Goal: Book appointment/travel/reservation

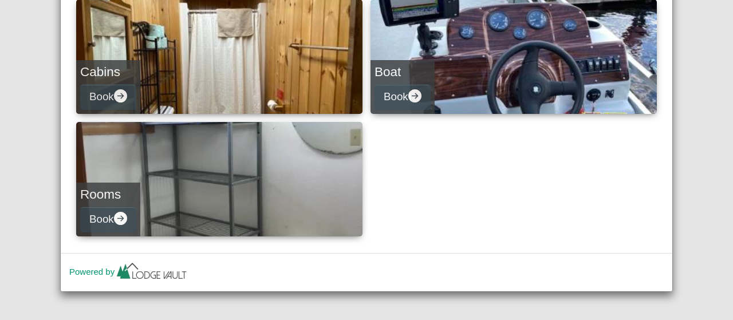
scroll to position [187, 0]
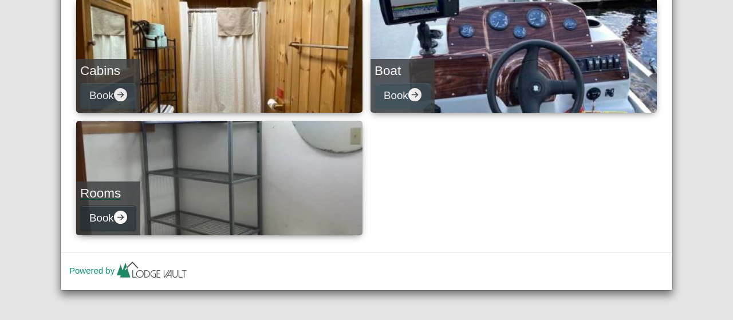
click at [109, 219] on button "Book" at bounding box center [108, 219] width 56 height 26
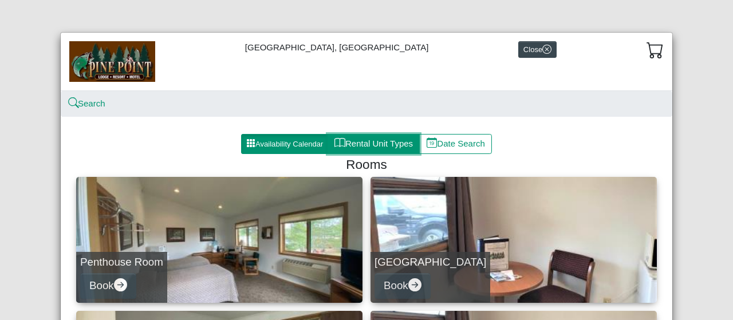
click at [388, 144] on button "Rental Unit Types" at bounding box center [374, 144] width 92 height 21
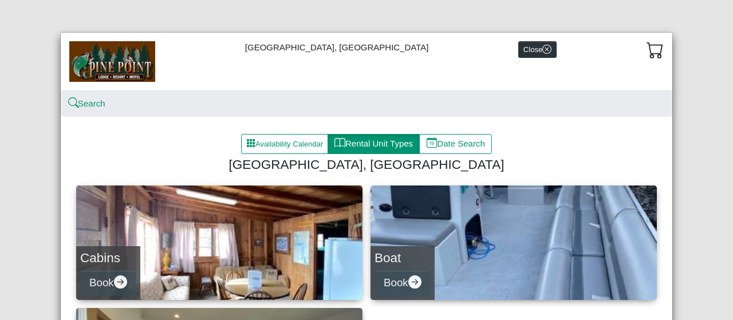
click at [529, 49] on button "Close" at bounding box center [537, 49] width 38 height 17
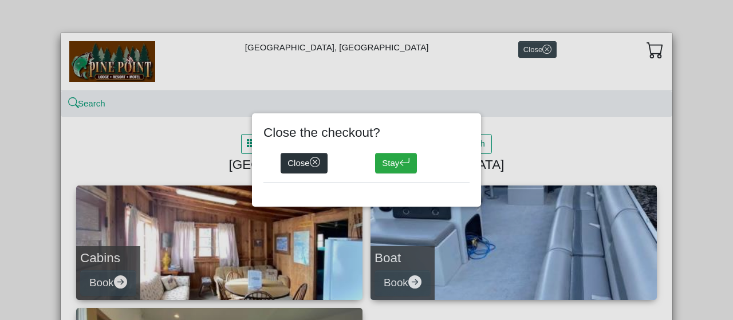
click at [315, 162] on icon "x circle" at bounding box center [315, 162] width 11 height 11
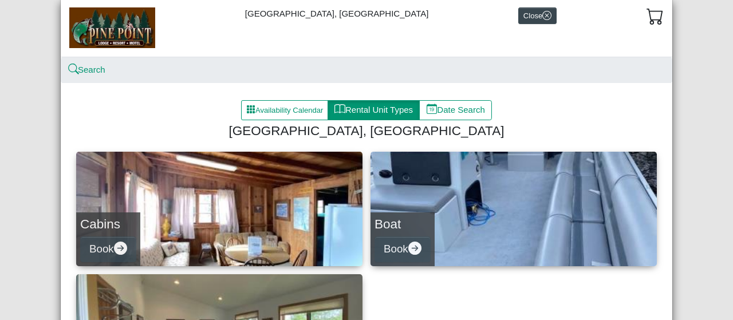
scroll to position [33, 0]
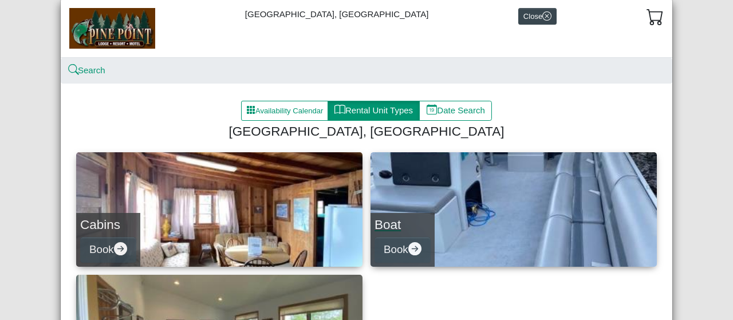
click at [385, 225] on h4 "Boat" at bounding box center [403, 224] width 56 height 15
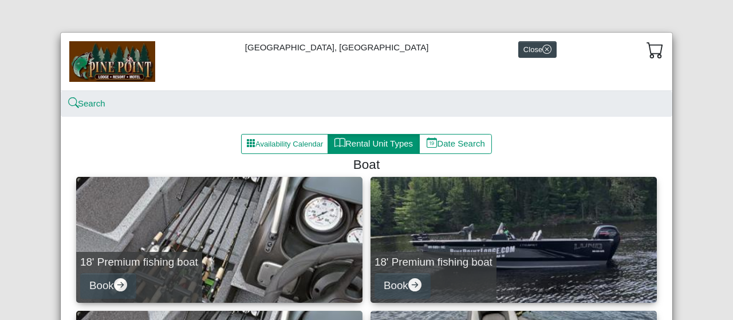
click at [542, 52] on icon "x circle" at bounding box center [546, 49] width 9 height 9
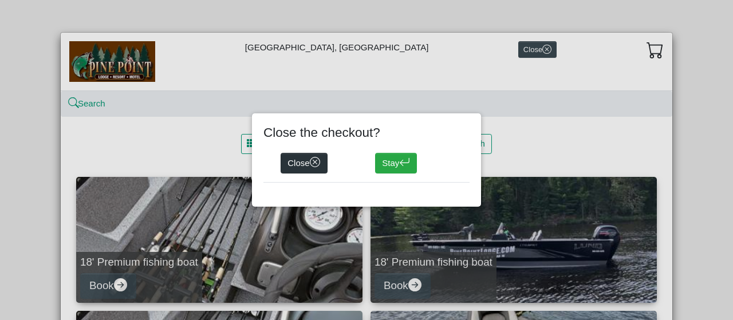
click at [307, 164] on button "Close" at bounding box center [304, 163] width 47 height 21
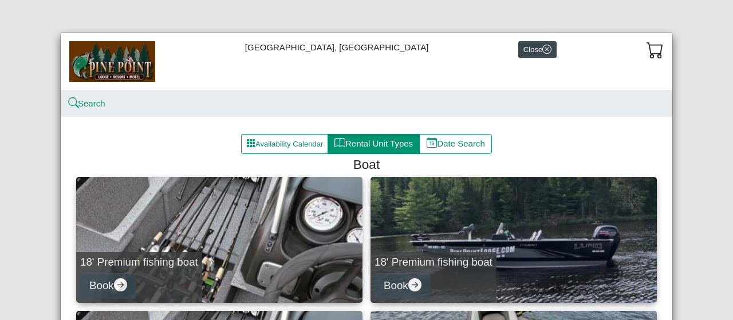
click at [542, 45] on icon "x circle" at bounding box center [546, 49] width 9 height 9
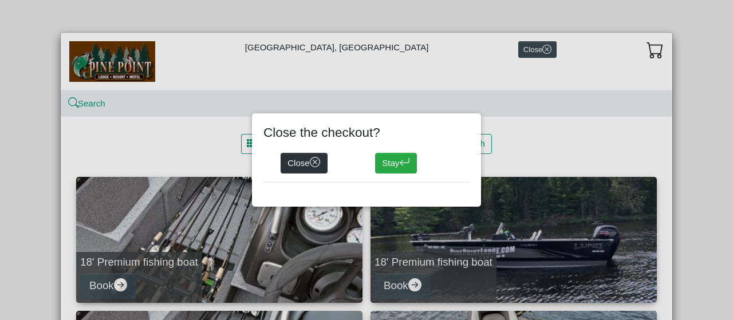
click at [314, 164] on icon "x circle" at bounding box center [315, 162] width 11 height 11
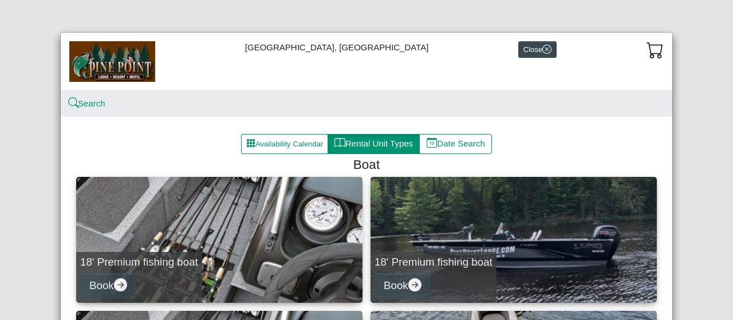
click at [682, 158] on div "[GEOGRAPHIC_DATA], Resort & Motel Close Search Availability Calendar Rental Uni…" at bounding box center [366, 160] width 733 height 320
click at [702, 133] on div "[GEOGRAPHIC_DATA], Resort & Motel Close Search Availability Calendar Rental Uni…" at bounding box center [366, 160] width 733 height 320
